Goal: Find specific page/section

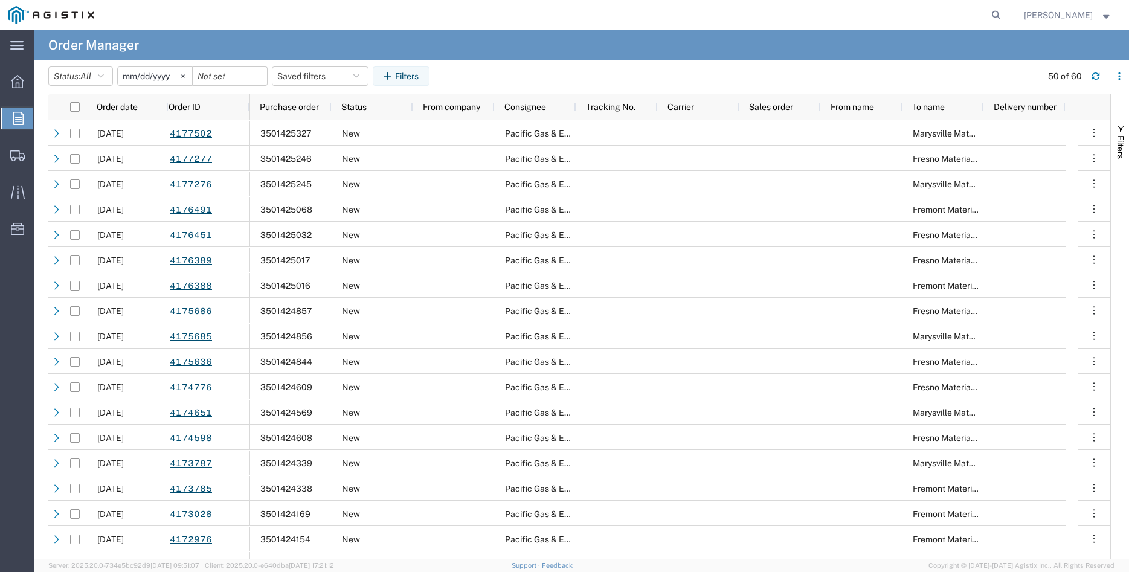
click at [18, 121] on icon at bounding box center [18, 118] width 10 height 13
